Goal: Transaction & Acquisition: Purchase product/service

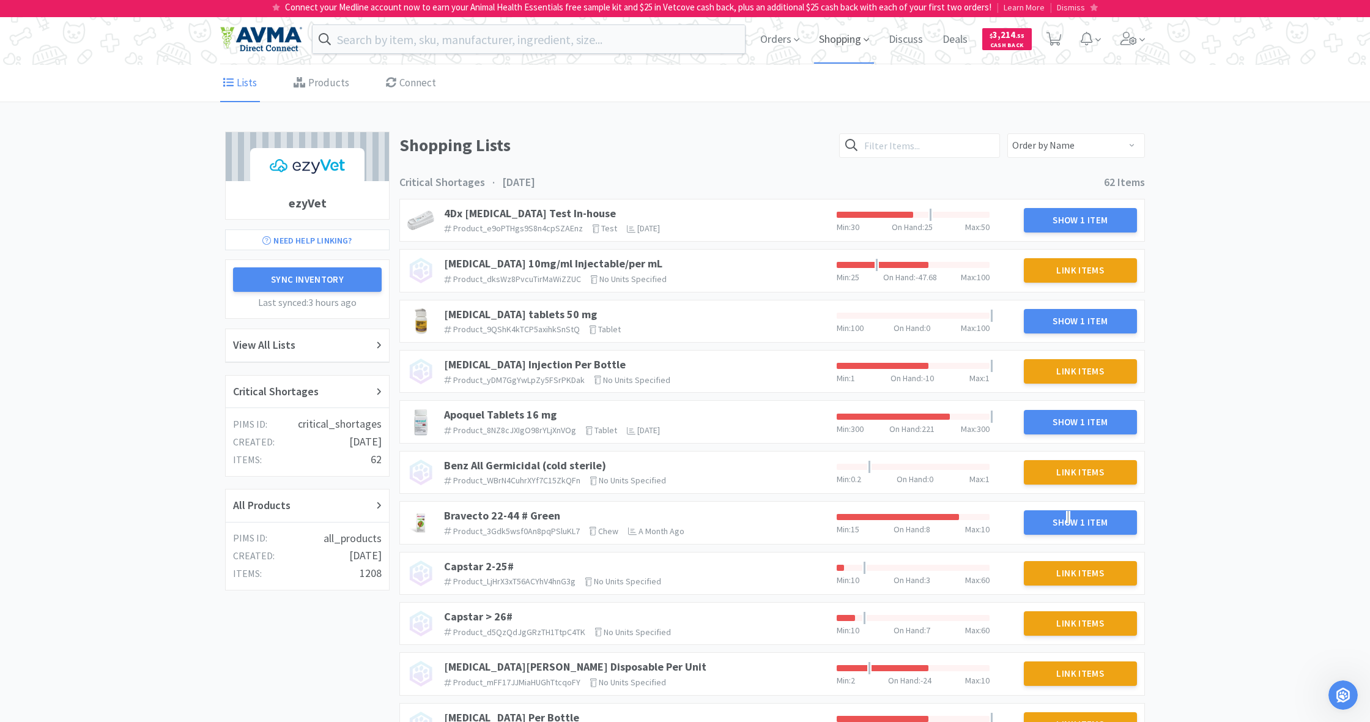
click at [846, 42] on span "Shopping" at bounding box center [844, 39] width 60 height 49
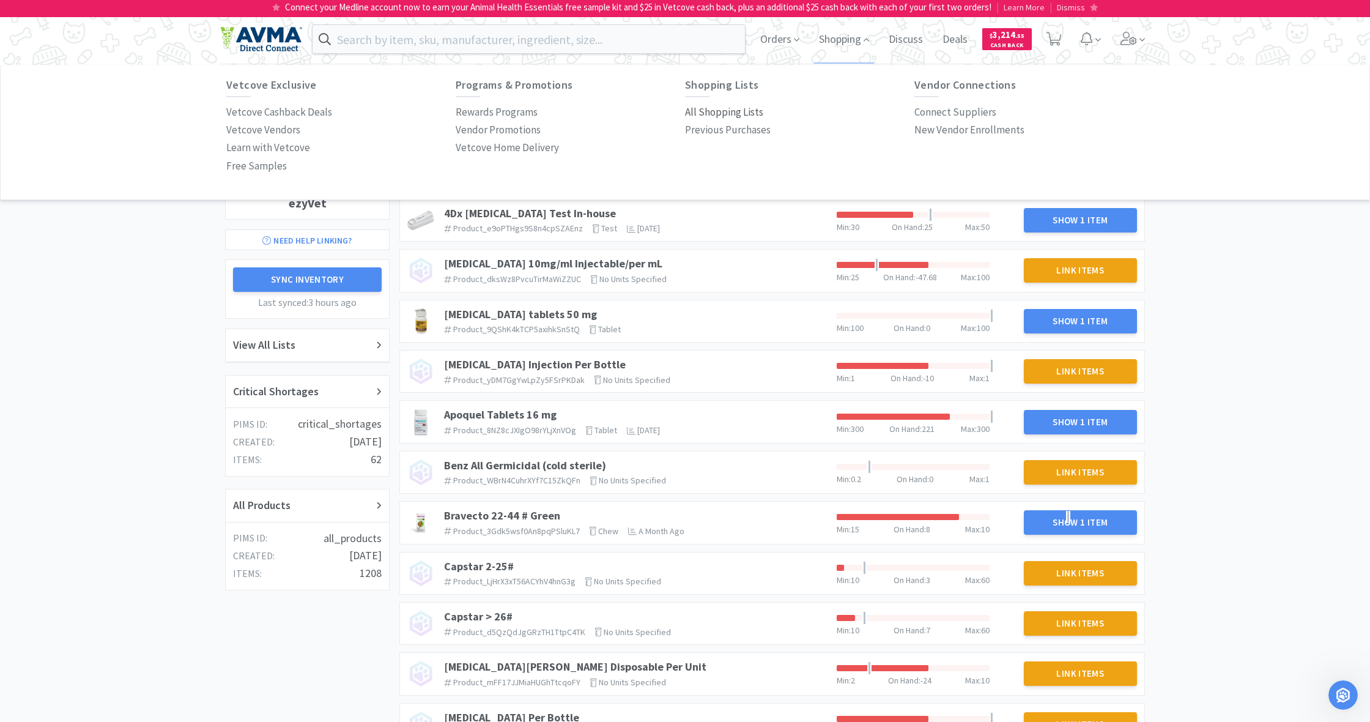
click at [716, 114] on p "All Shopping Lists" at bounding box center [724, 112] width 78 height 17
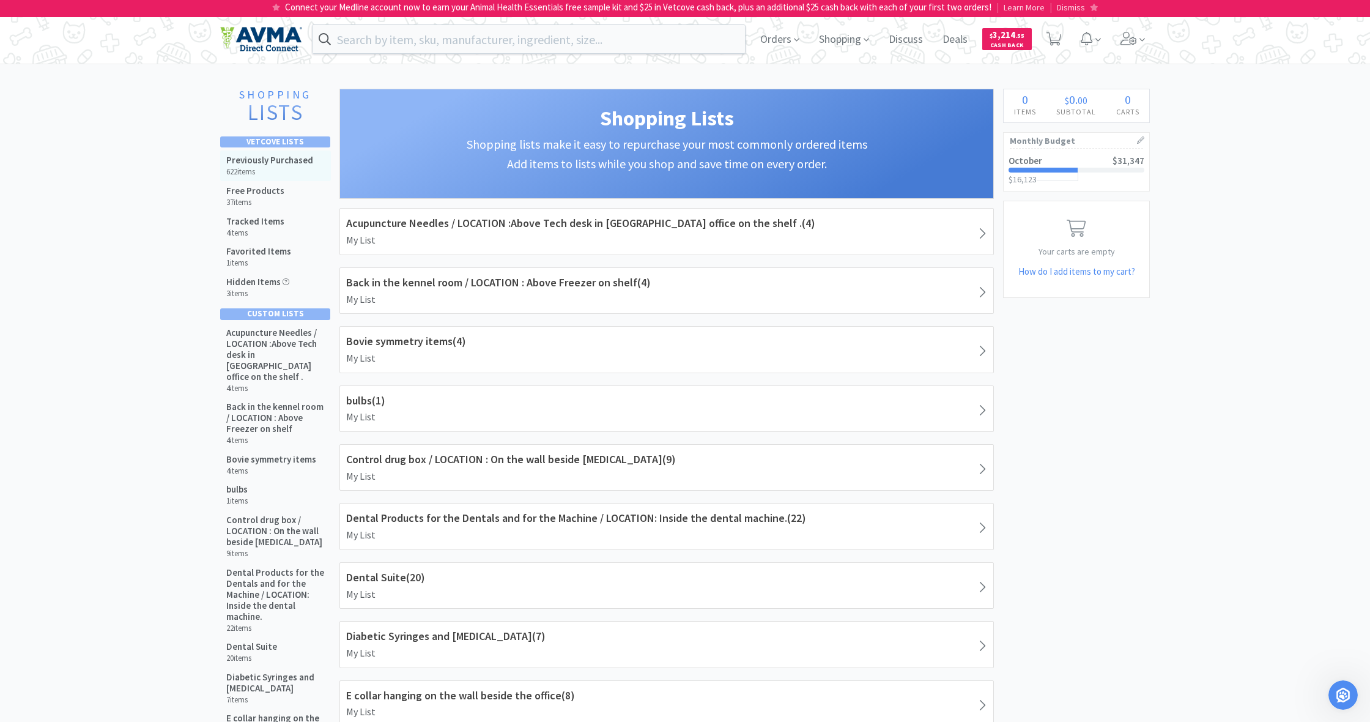
click at [270, 168] on h6 "622 items" at bounding box center [269, 172] width 87 height 10
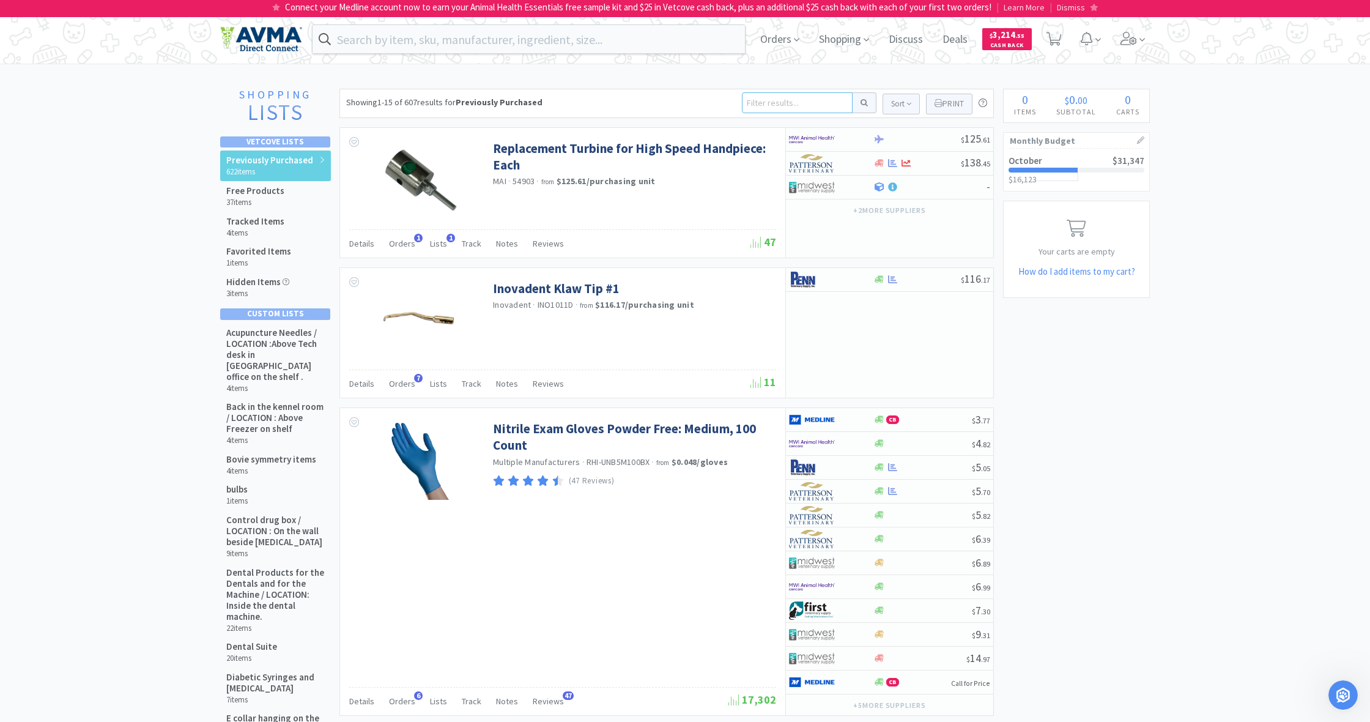
click at [755, 103] on input at bounding box center [797, 102] width 111 height 21
type input "[PERSON_NAME]"
click at [862, 103] on button at bounding box center [864, 102] width 24 height 21
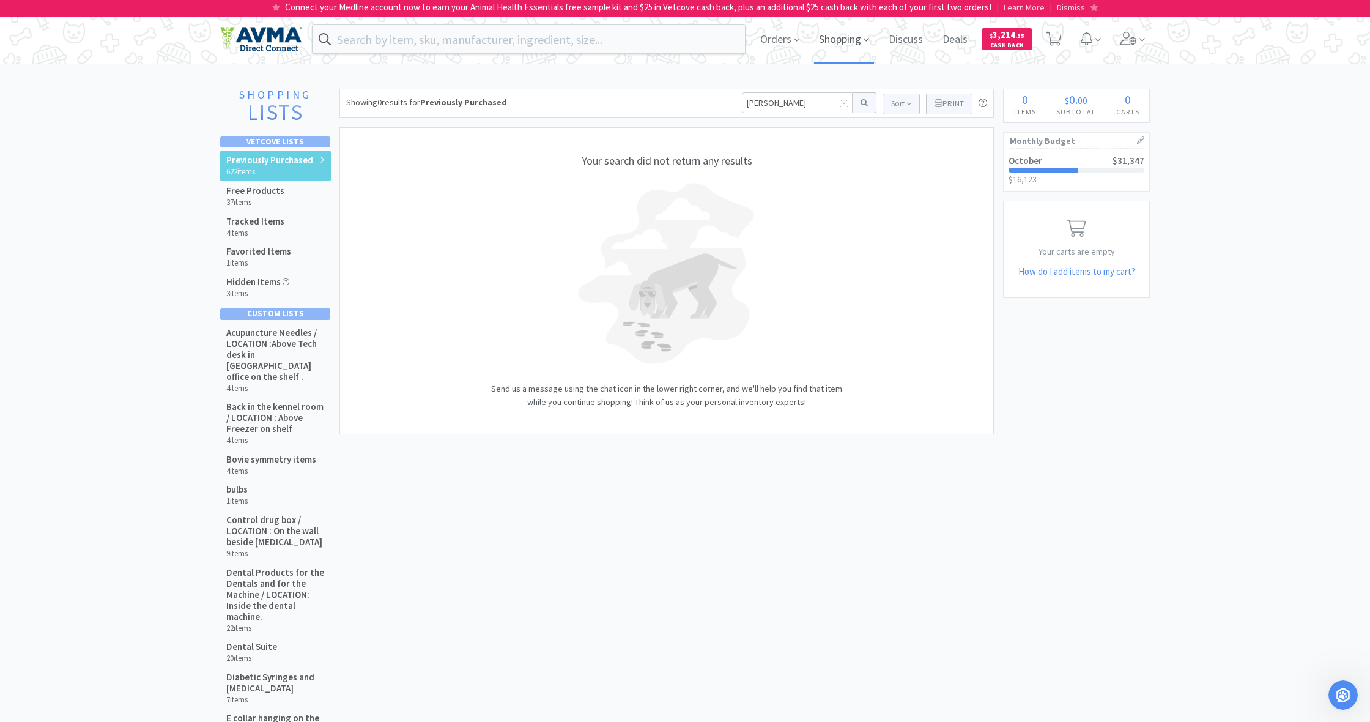
click at [838, 40] on span "Shopping" at bounding box center [844, 39] width 60 height 49
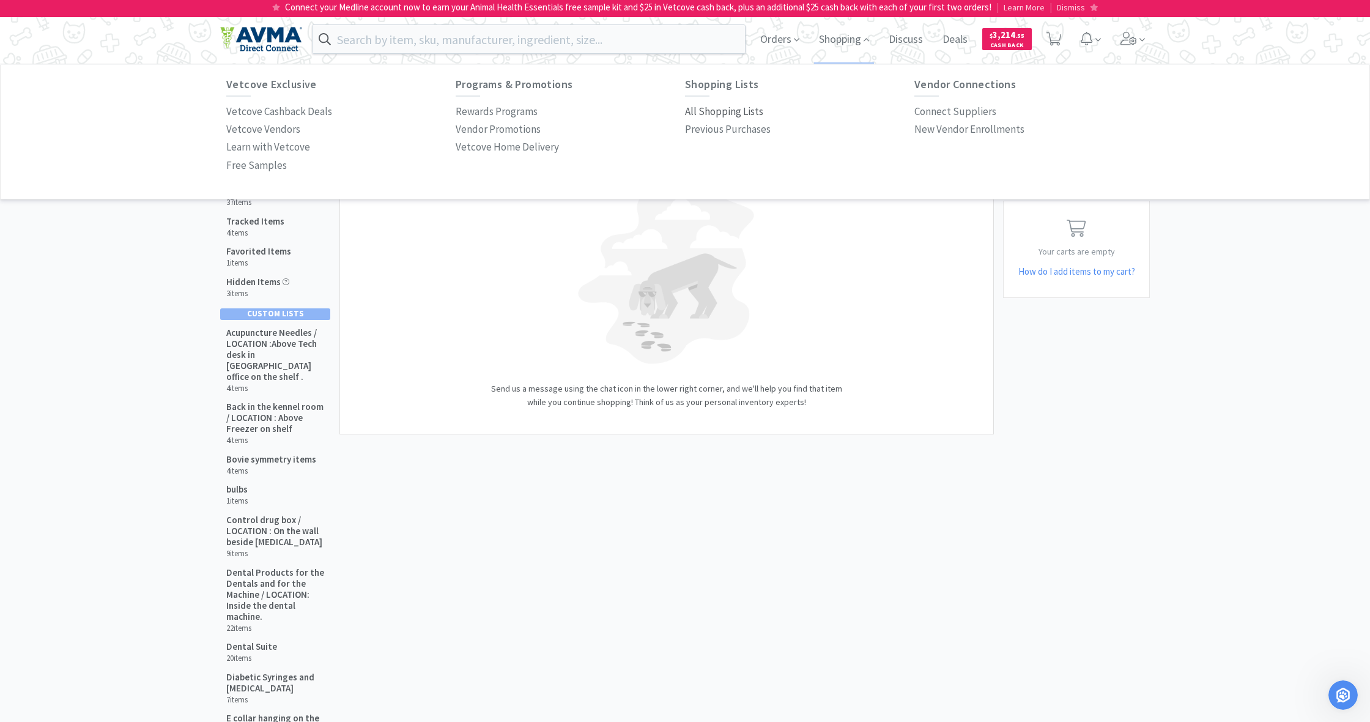
click at [716, 107] on p "All Shopping Lists" at bounding box center [724, 111] width 78 height 17
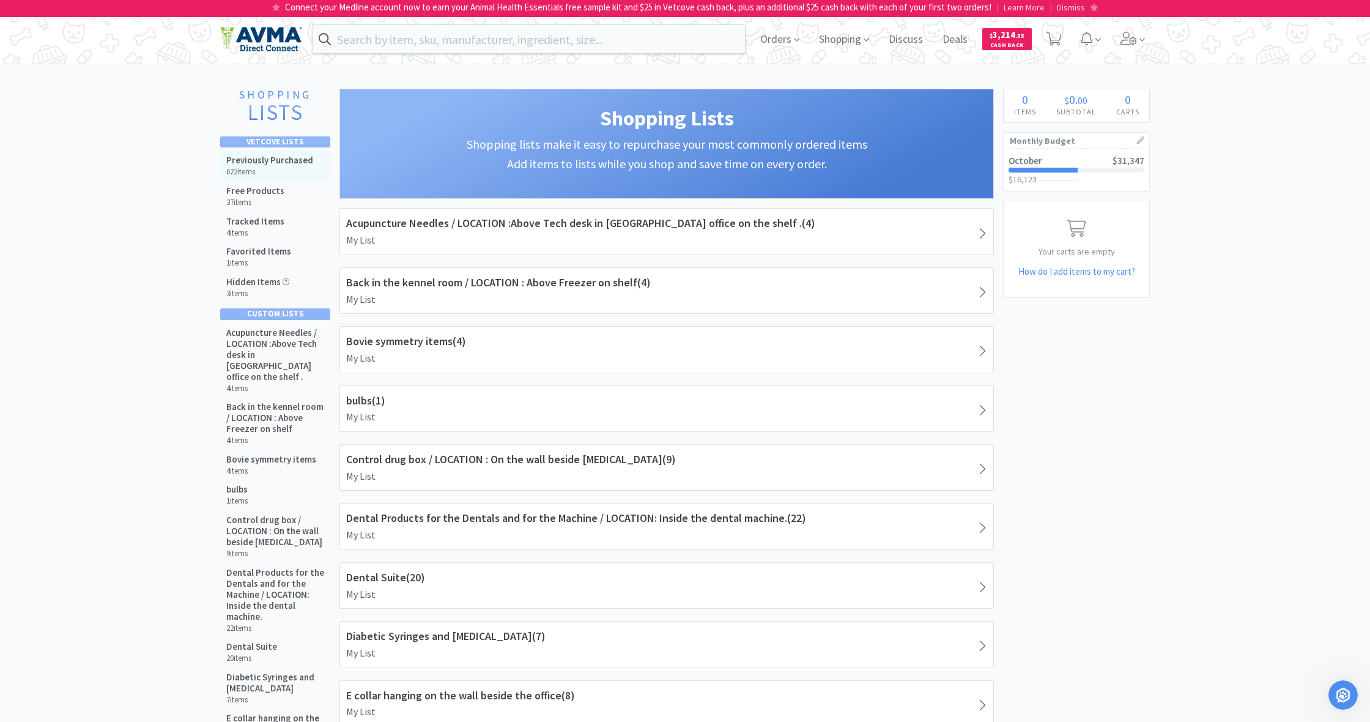
click at [271, 164] on h5 "Previously Purchased" at bounding box center [269, 160] width 87 height 11
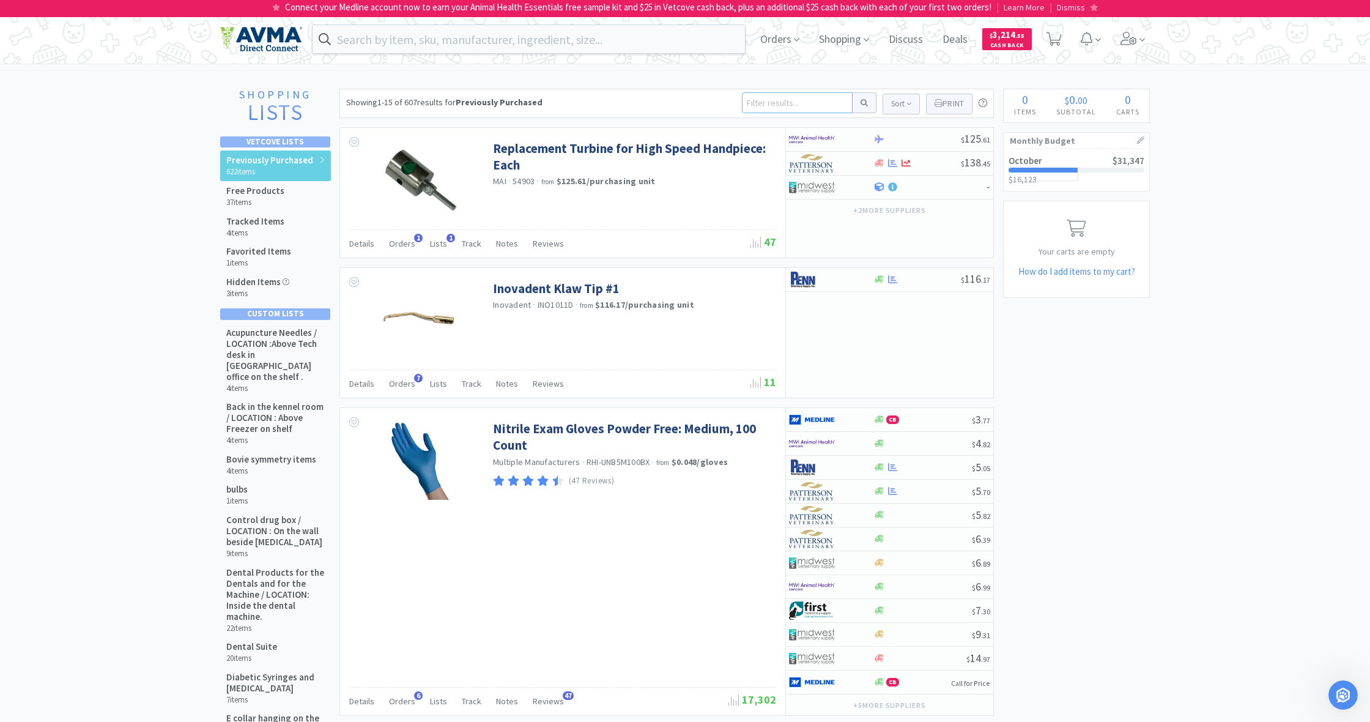
click at [761, 102] on input at bounding box center [797, 102] width 111 height 21
type input "[PERSON_NAME]"
click at [862, 103] on button at bounding box center [864, 102] width 24 height 21
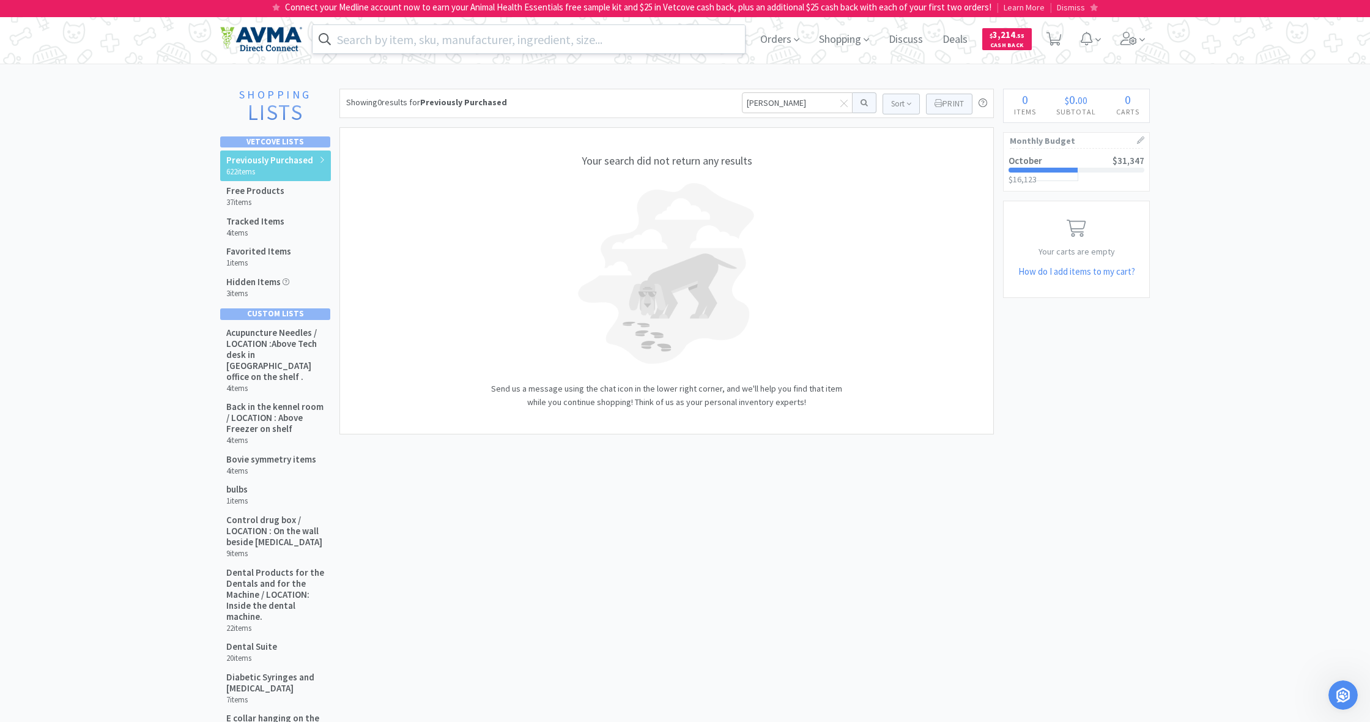
click at [401, 39] on input "text" at bounding box center [528, 39] width 432 height 28
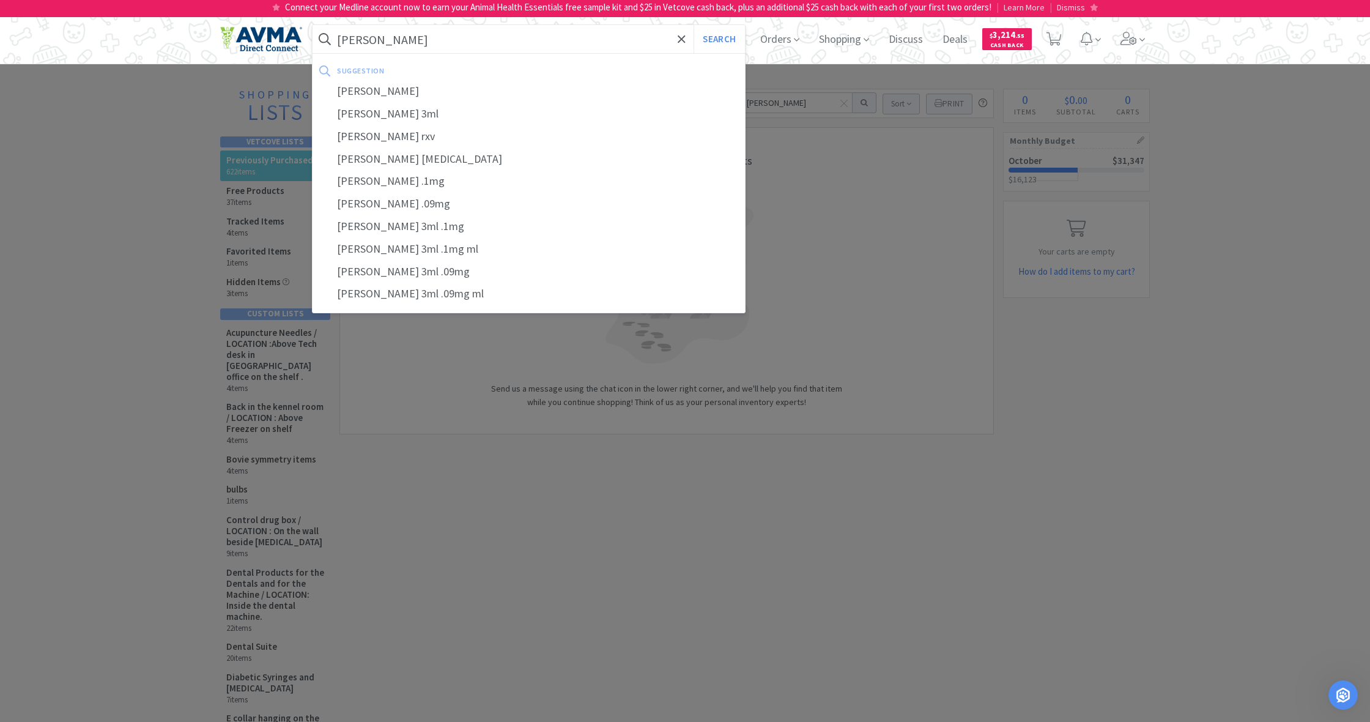
type input "[PERSON_NAME]"
click at [717, 39] on button "Search" at bounding box center [718, 39] width 51 height 28
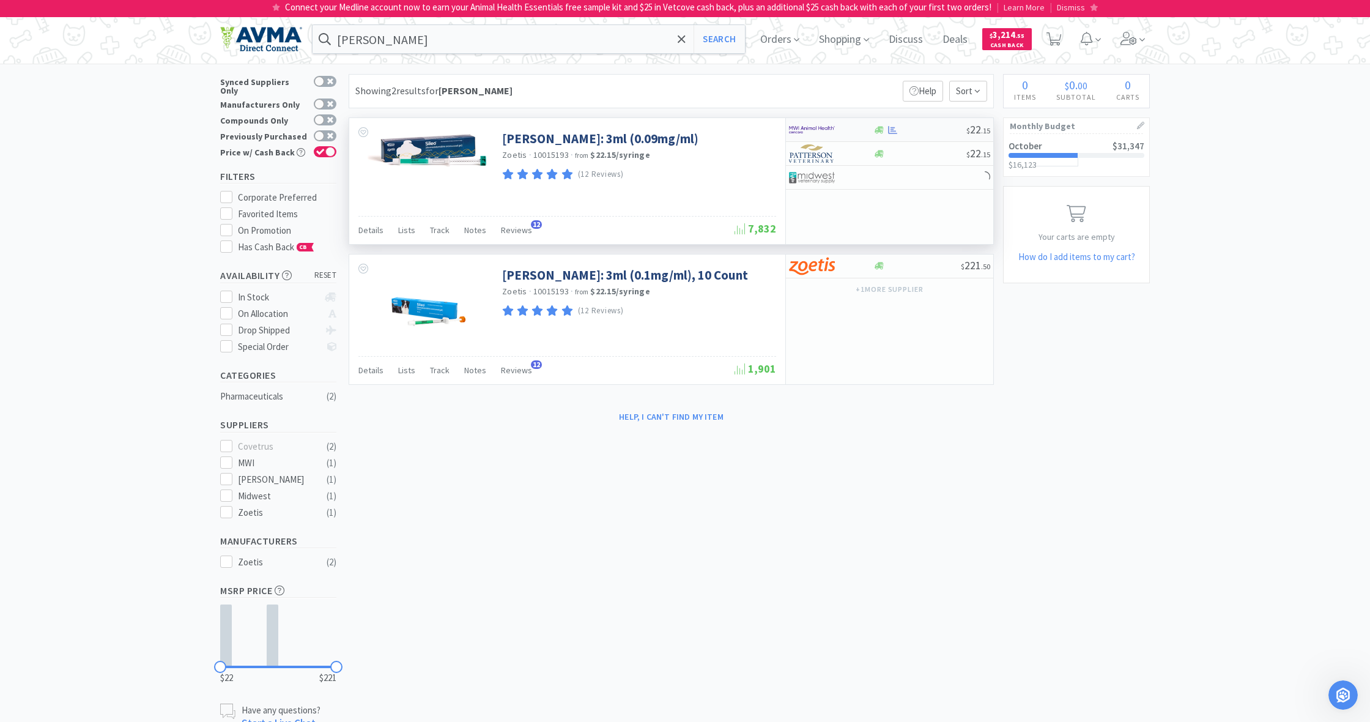
click at [884, 131] on div at bounding box center [879, 129] width 12 height 9
select select "1"
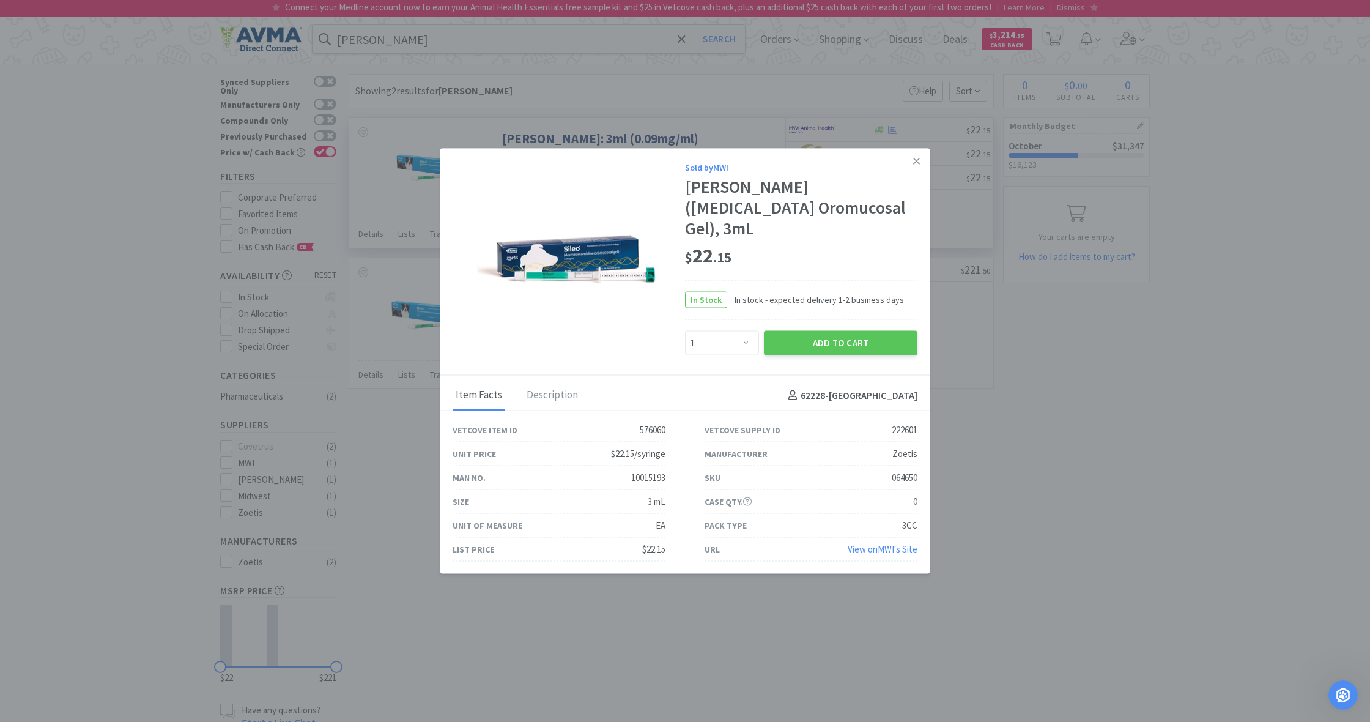
scroll to position [548, 0]
click at [915, 167] on icon at bounding box center [916, 161] width 7 height 11
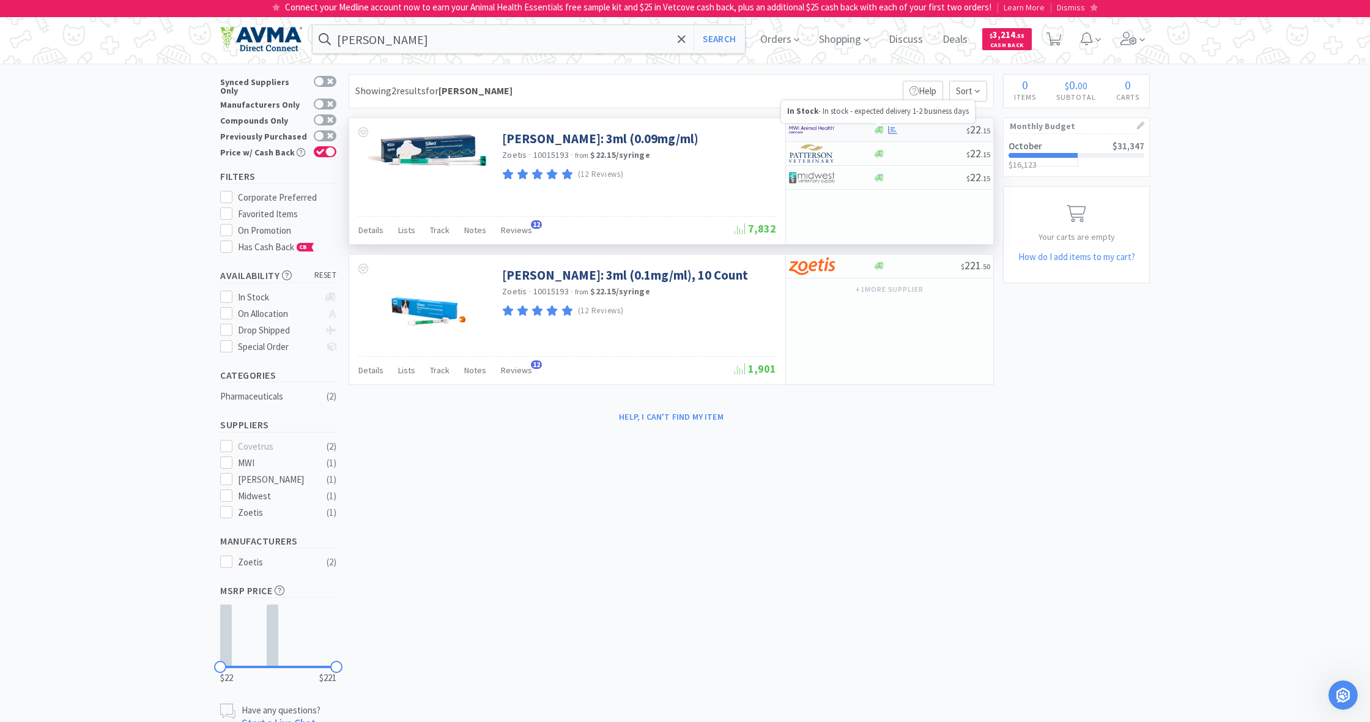
click at [880, 130] on icon at bounding box center [878, 129] width 9 height 7
select select "1"
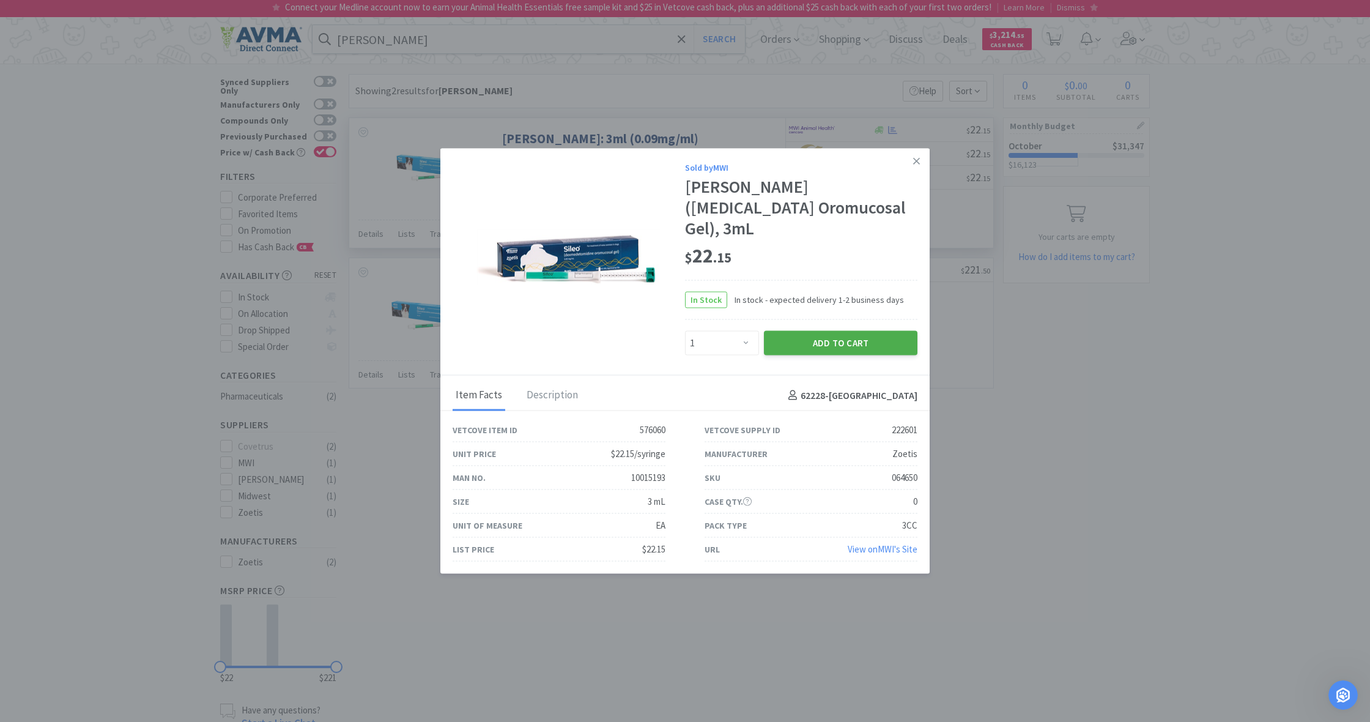
click at [860, 332] on button "Add to Cart" at bounding box center [840, 342] width 153 height 24
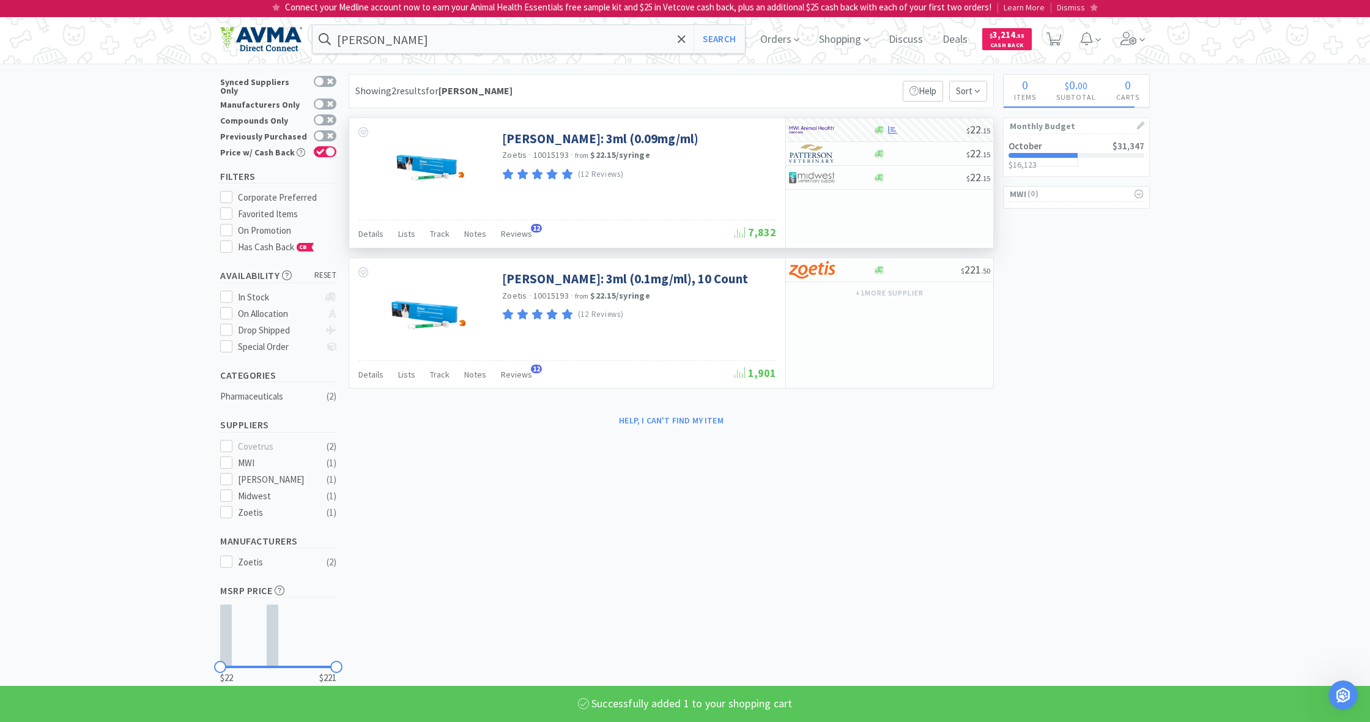
select select "1"
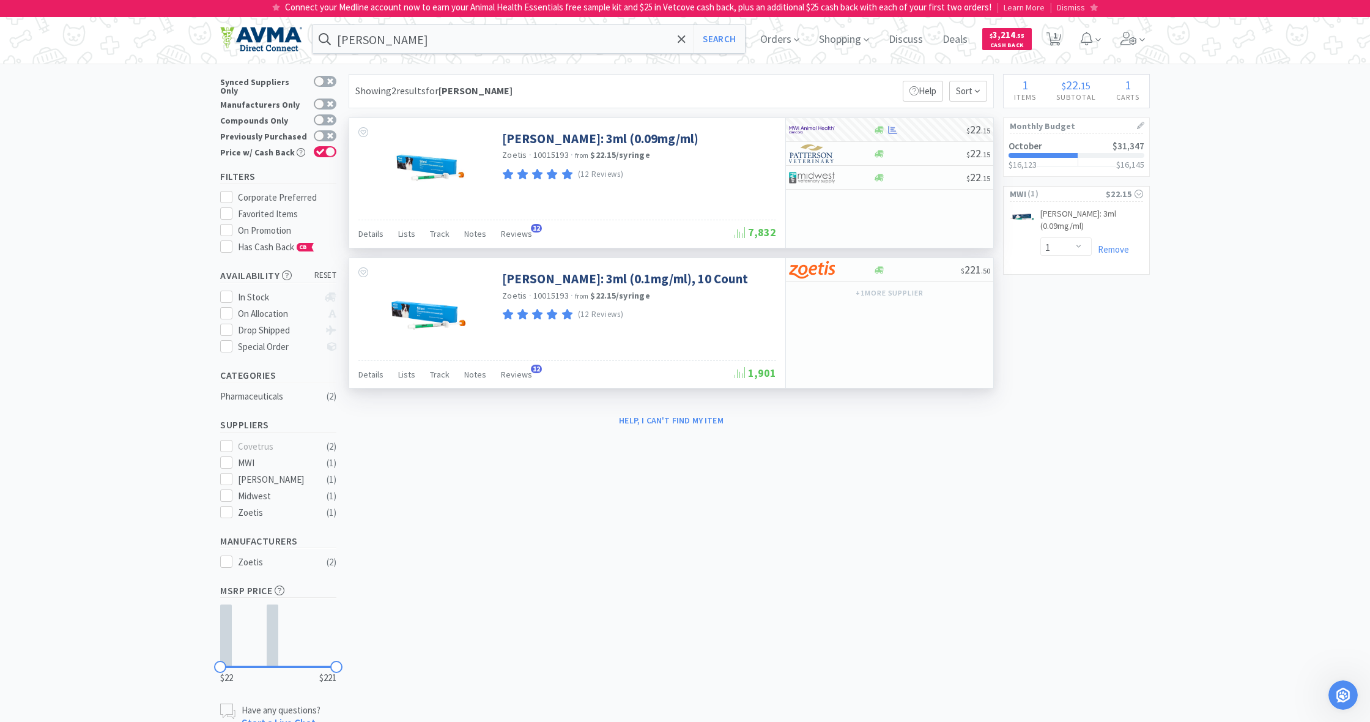
scroll to position [0, 0]
click at [1055, 38] on span "1" at bounding box center [1055, 35] width 4 height 49
select select "1"
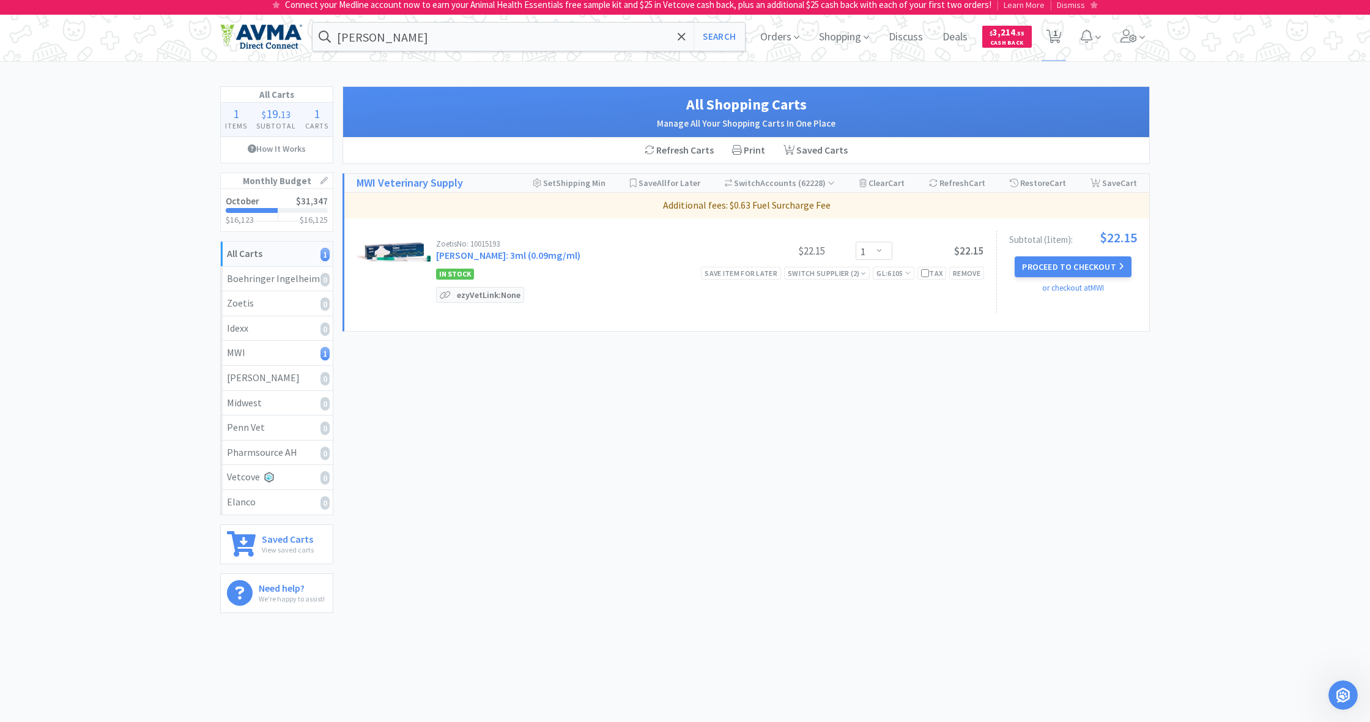
scroll to position [2, 0]
click at [484, 297] on p "ezyVet Link: None" at bounding box center [489, 294] width 70 height 15
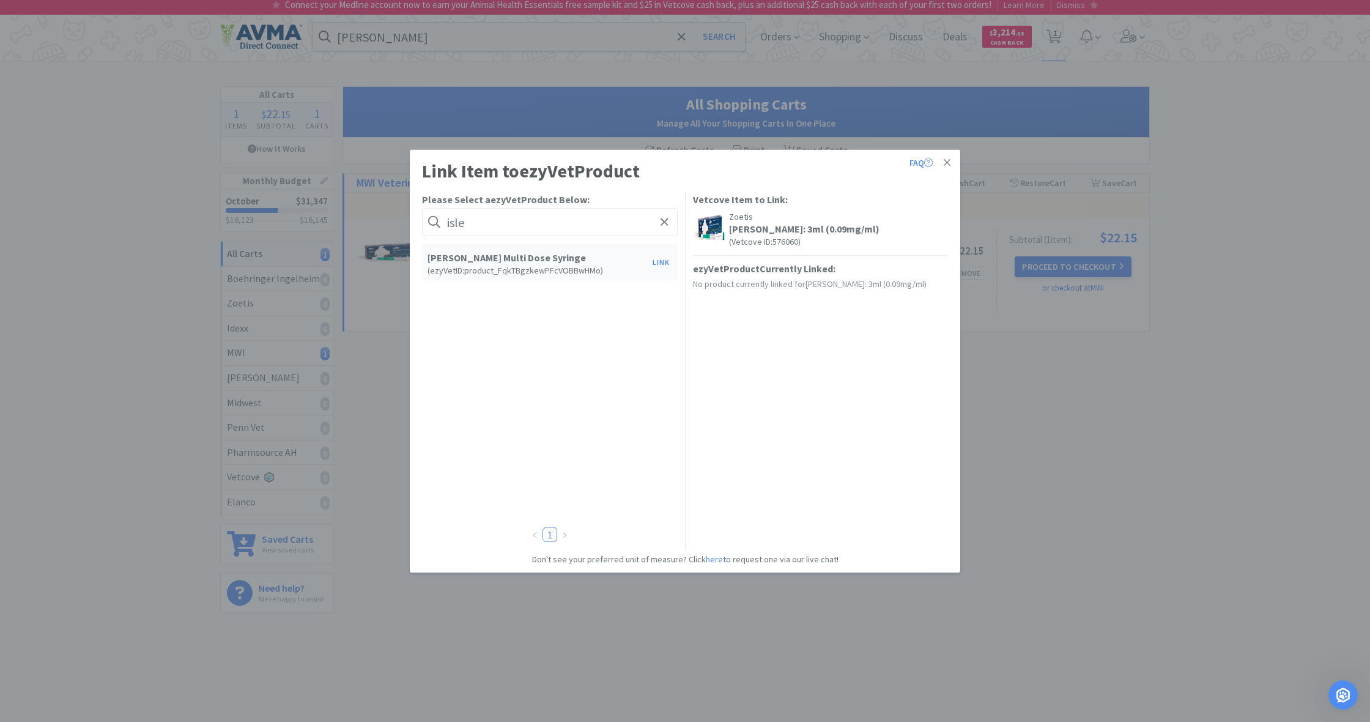
type input "isle"
drag, startPoint x: 484, startPoint y: 297, endPoint x: 663, endPoint y: 262, distance: 182.6
click at [663, 262] on button "Link" at bounding box center [660, 261] width 29 height 17
click at [874, 363] on span at bounding box center [871, 368] width 12 height 10
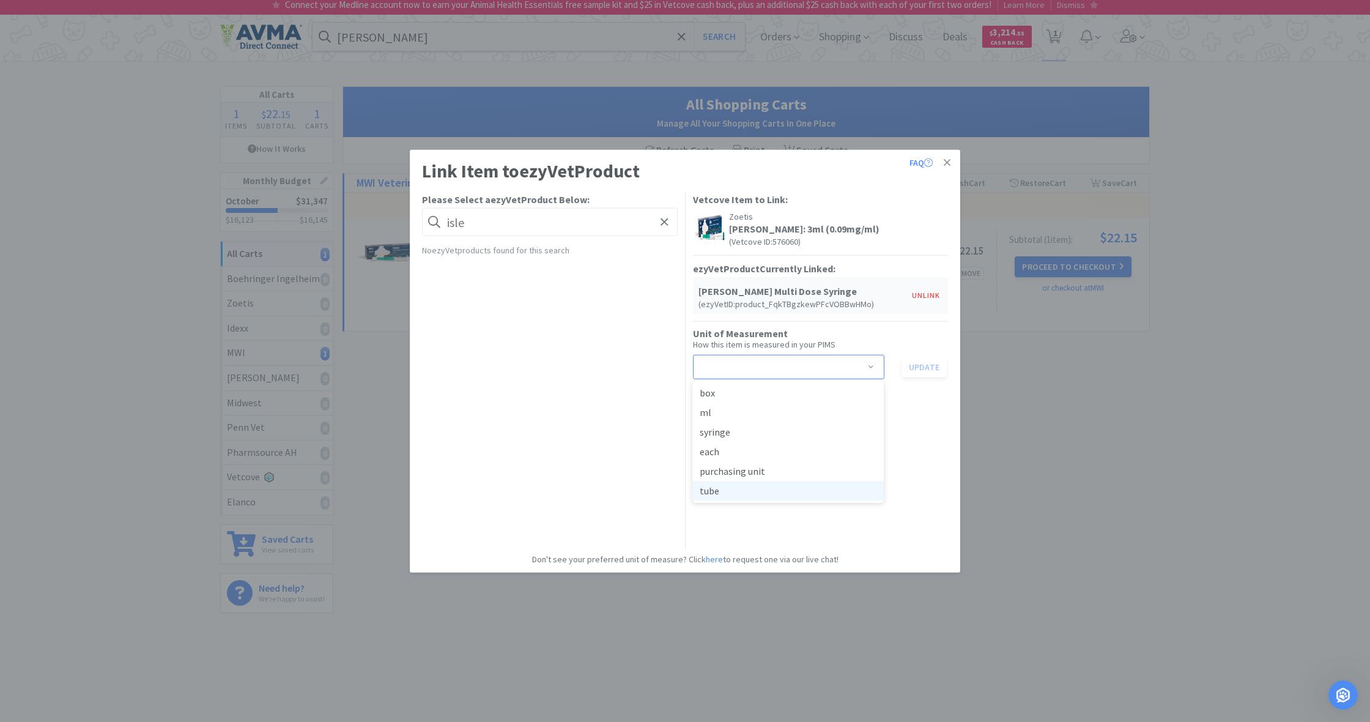
click at [741, 493] on li "tube" at bounding box center [787, 491] width 191 height 20
click at [926, 366] on button "Update" at bounding box center [923, 366] width 45 height 21
click at [945, 161] on icon at bounding box center [947, 162] width 7 height 7
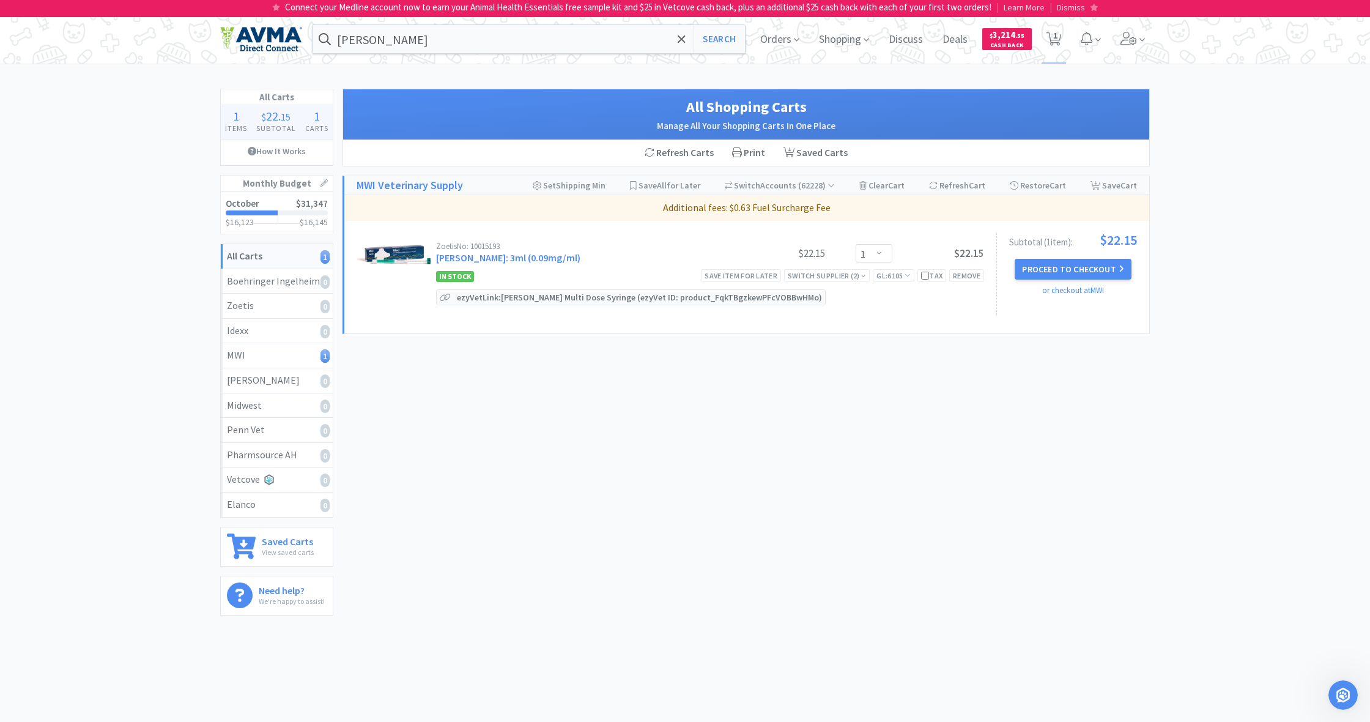
scroll to position [0, 0]
click at [772, 41] on span "Orders" at bounding box center [779, 39] width 49 height 49
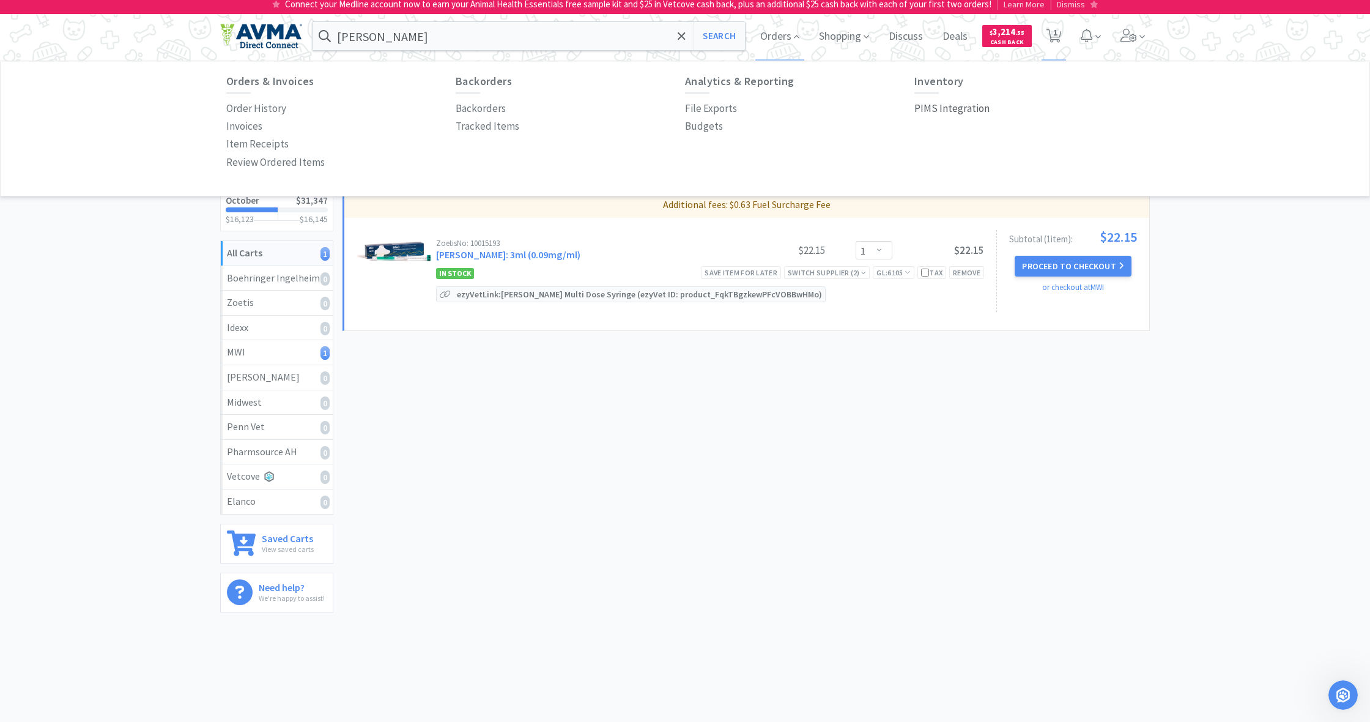
click at [944, 108] on p "PIMS Integration" at bounding box center [951, 108] width 75 height 17
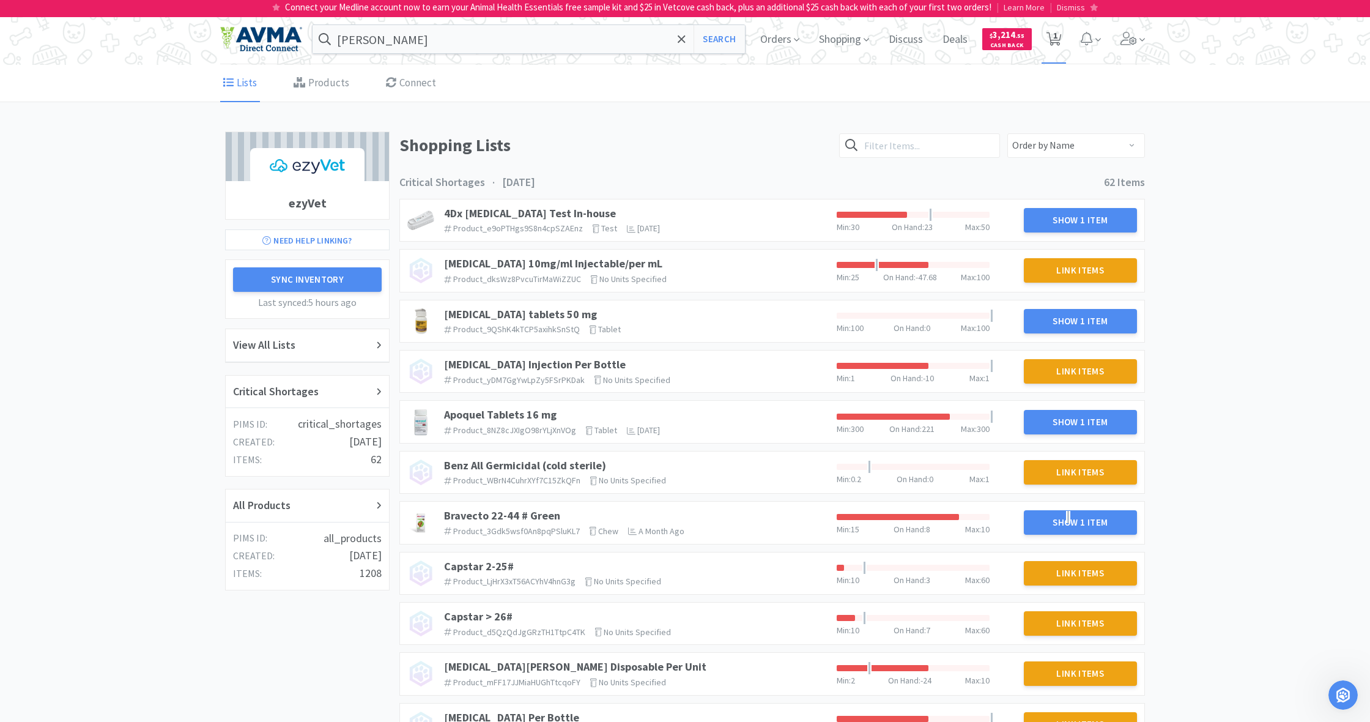
click at [1054, 39] on span "1" at bounding box center [1055, 35] width 4 height 49
select select "1"
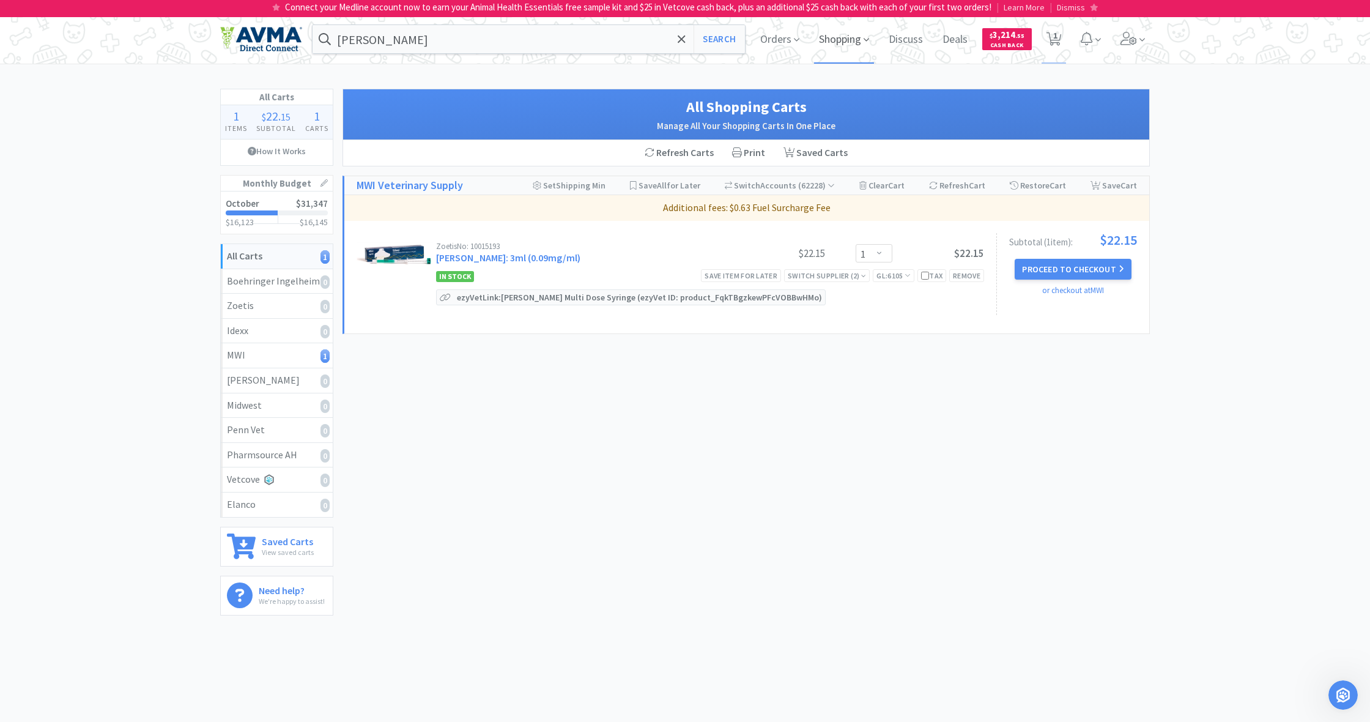
click at [838, 41] on span "Shopping" at bounding box center [844, 39] width 60 height 49
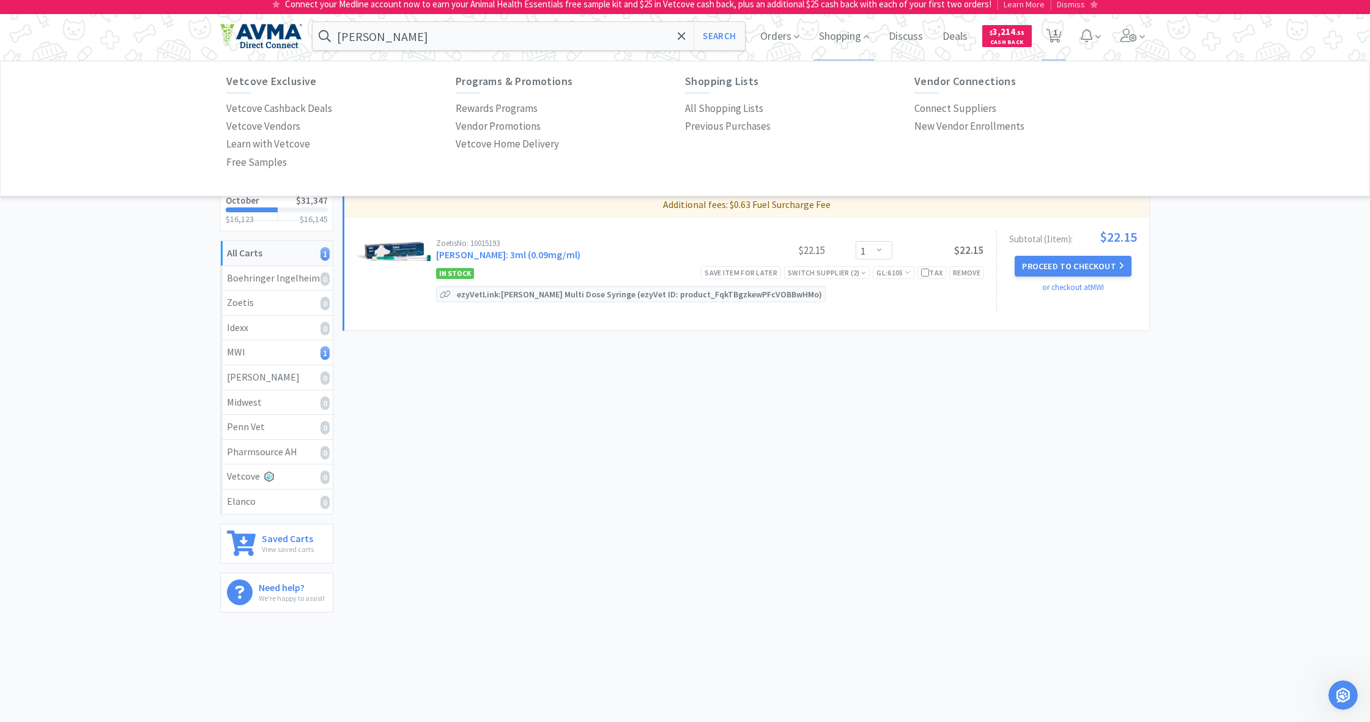
scroll to position [2, 0]
click at [720, 110] on p "All Shopping Lists" at bounding box center [724, 109] width 78 height 17
select select "1"
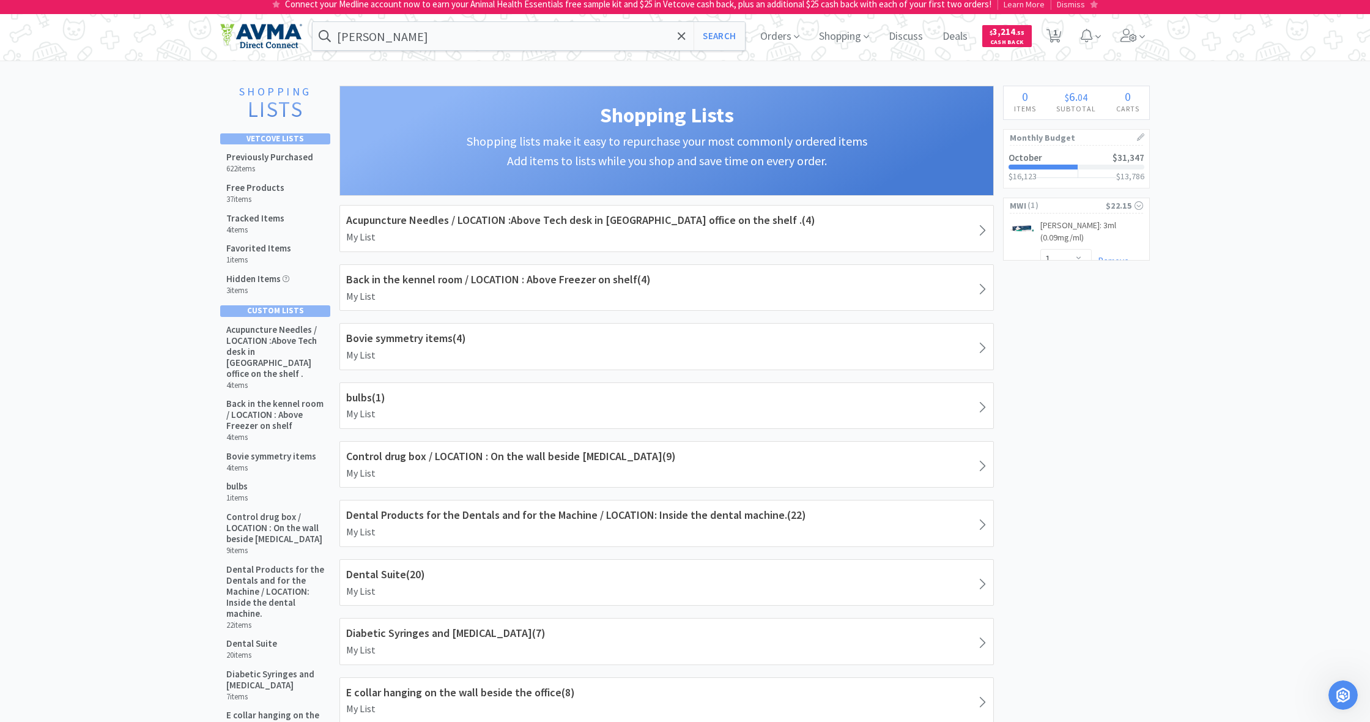
scroll to position [2, 0]
click at [270, 163] on div "Previously Purchased 622 items" at bounding box center [269, 163] width 87 height 22
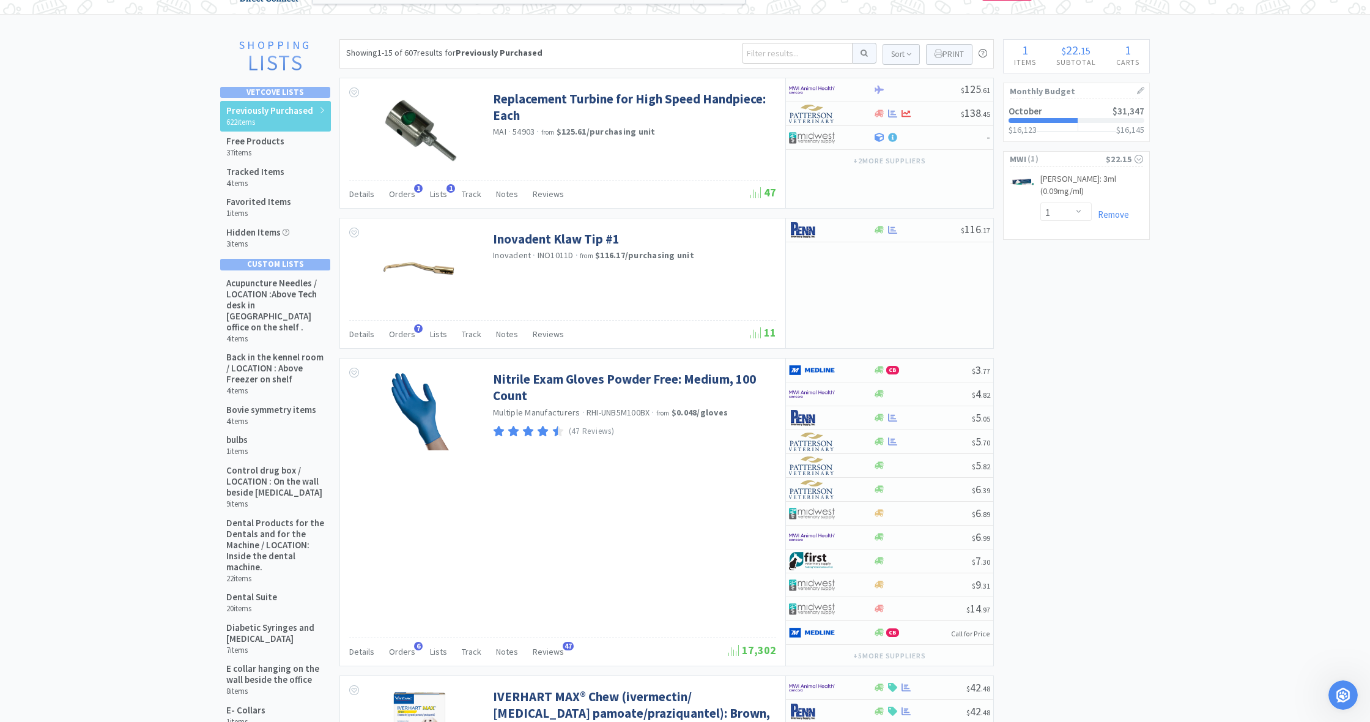
scroll to position [47, 0]
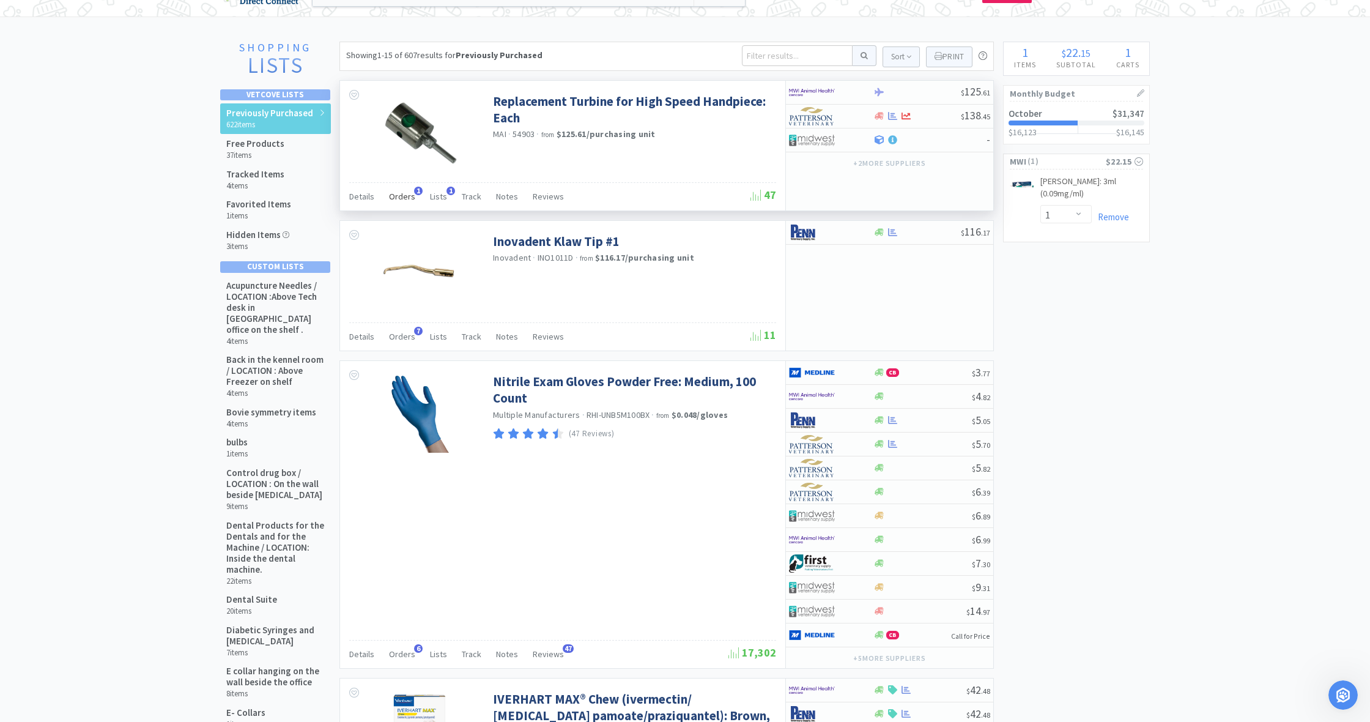
click at [401, 197] on span "Orders" at bounding box center [402, 196] width 26 height 11
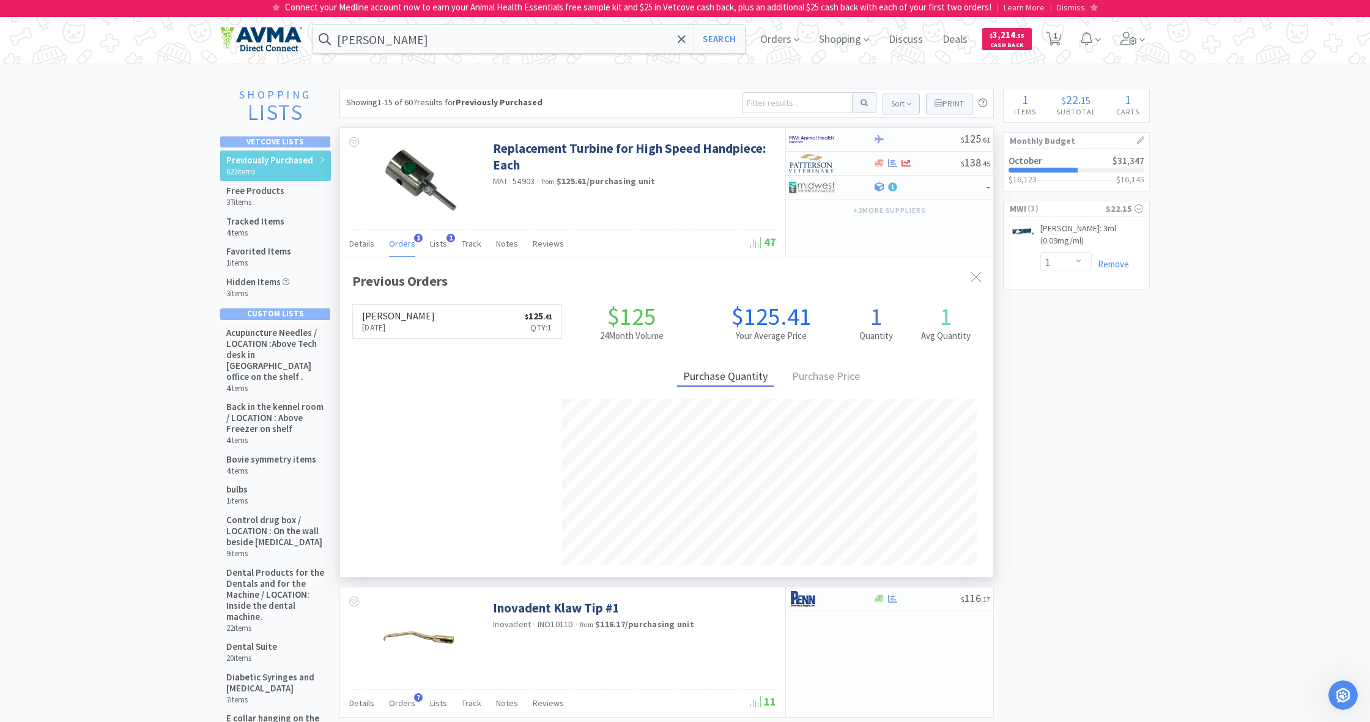
scroll to position [0, 0]
